Goal: Information Seeking & Learning: Learn about a topic

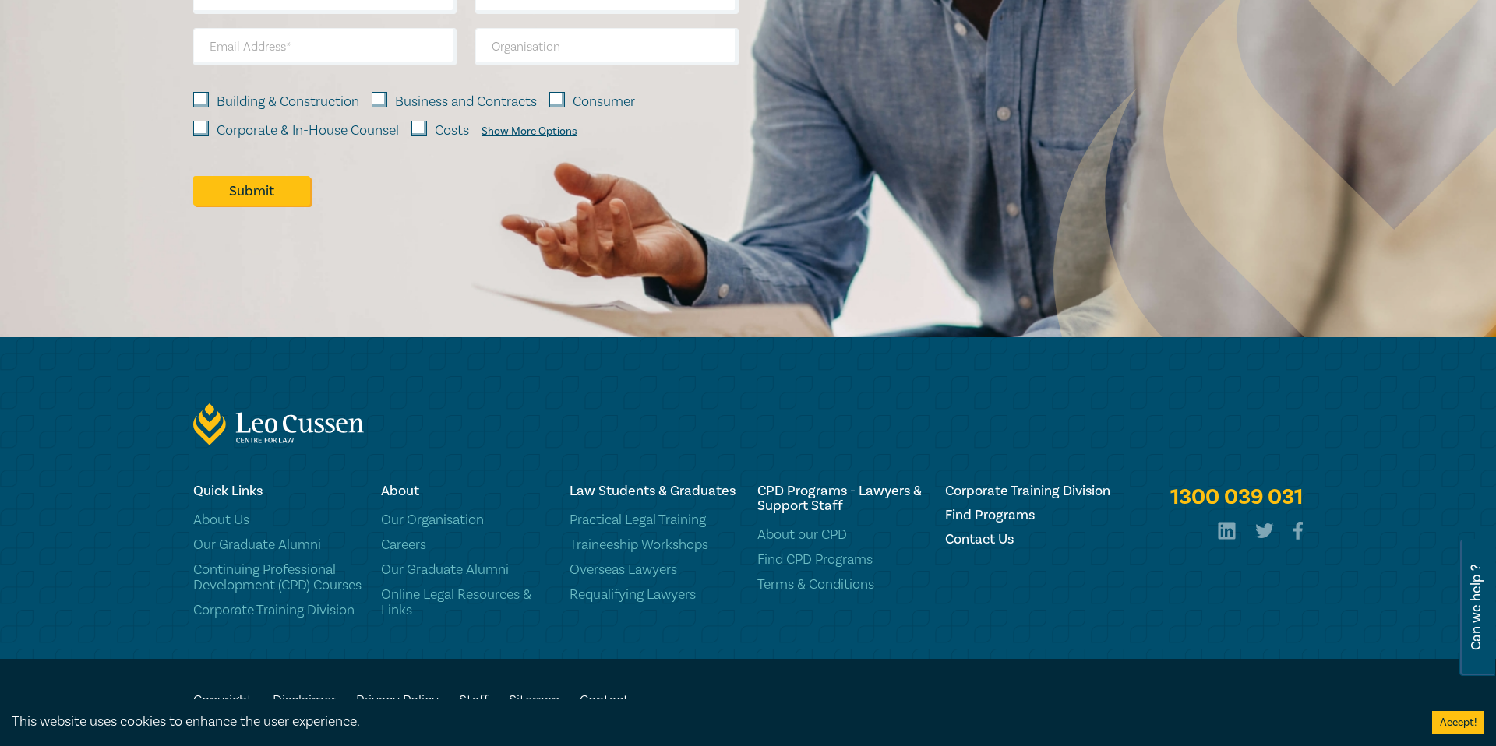
scroll to position [2300, 0]
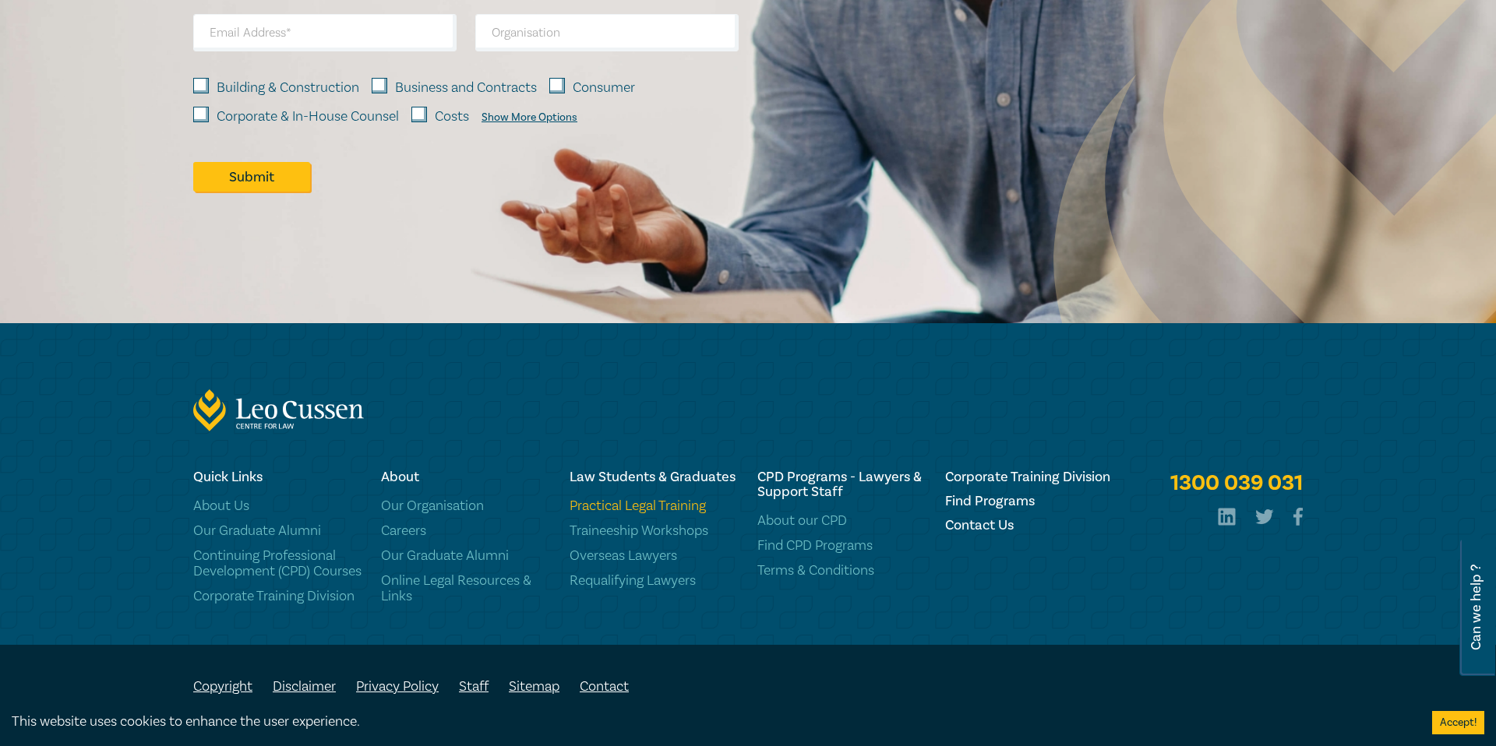
click at [672, 499] on link "Practical Legal Training" at bounding box center [653, 507] width 169 height 16
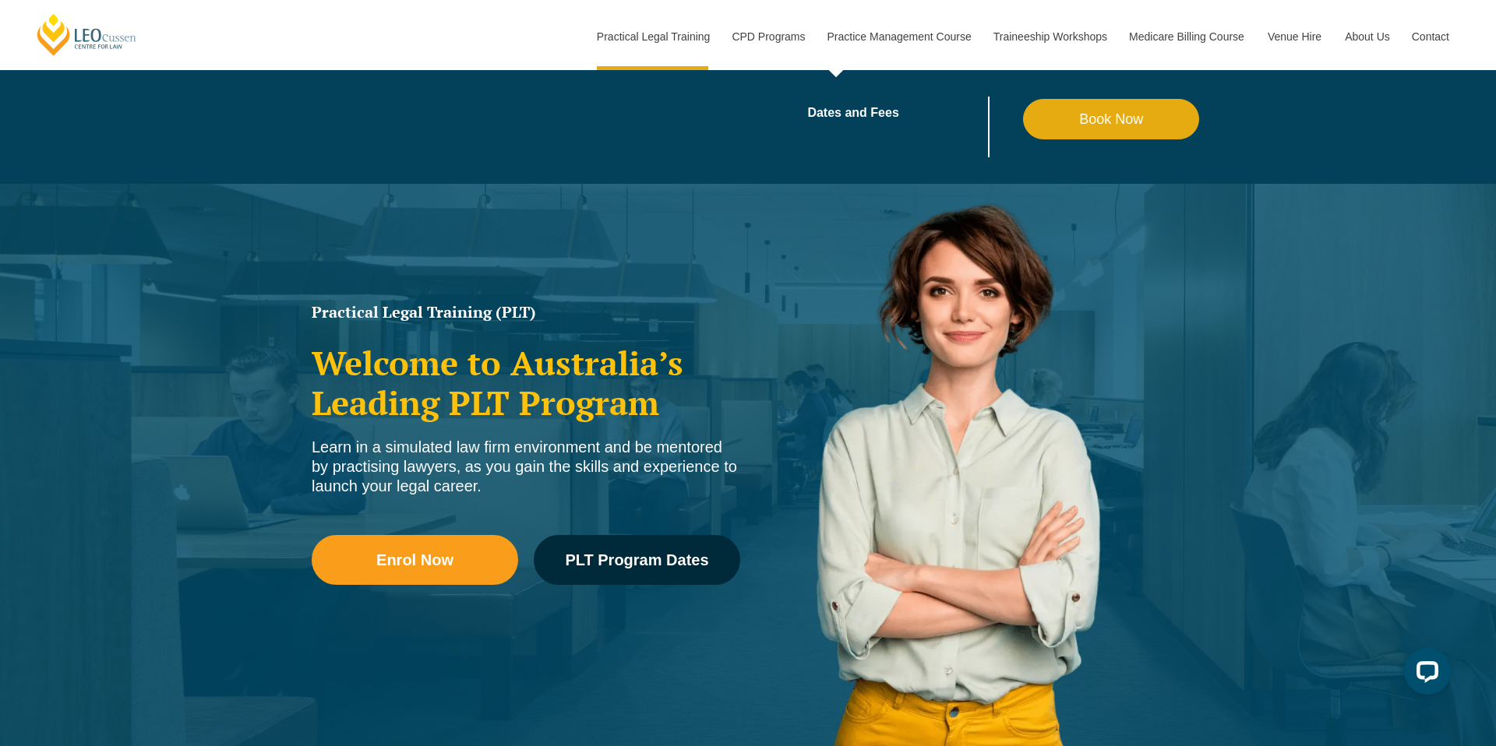
scroll to position [6, 0]
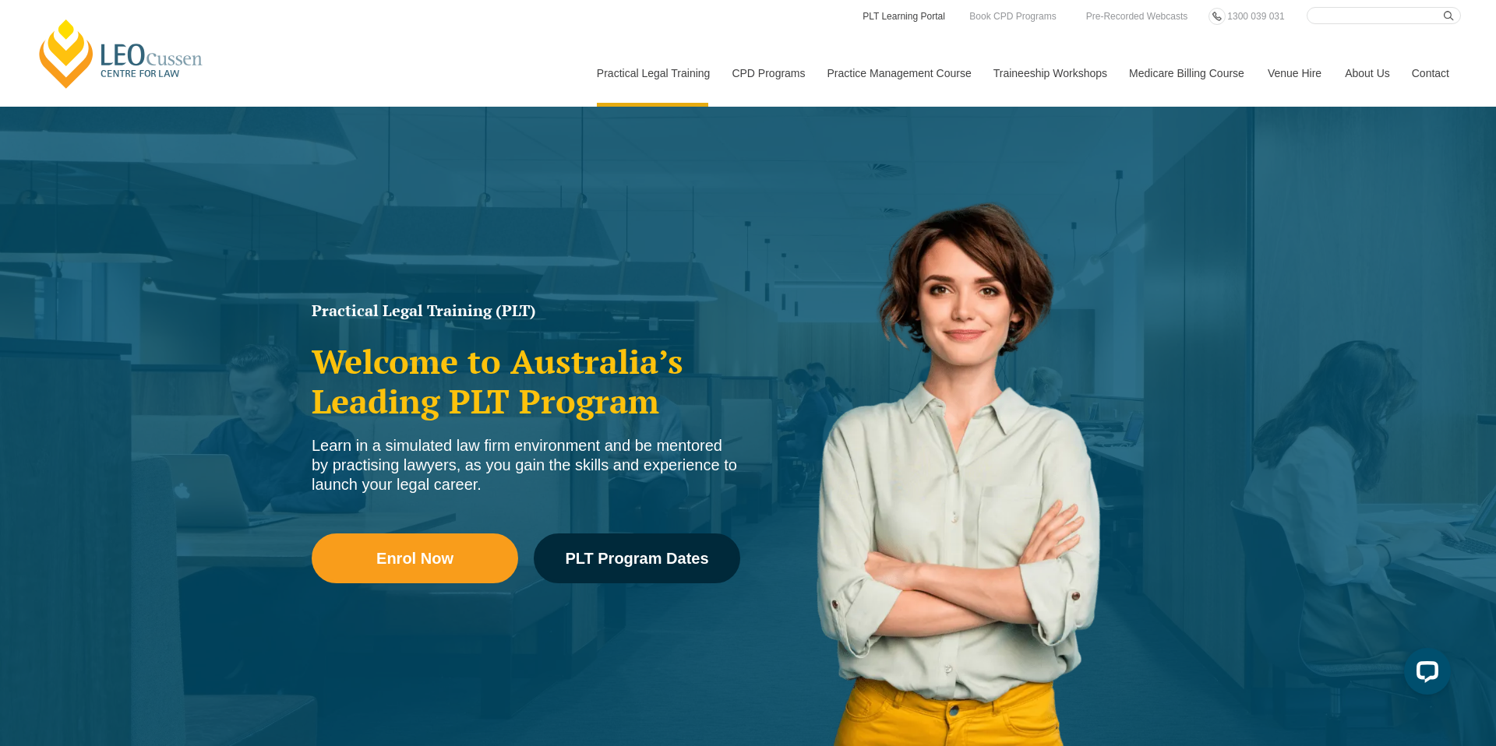
click at [916, 17] on link "PLT Learning Portal" at bounding box center [904, 16] width 86 height 17
